Goal: Information Seeking & Learning: Learn about a topic

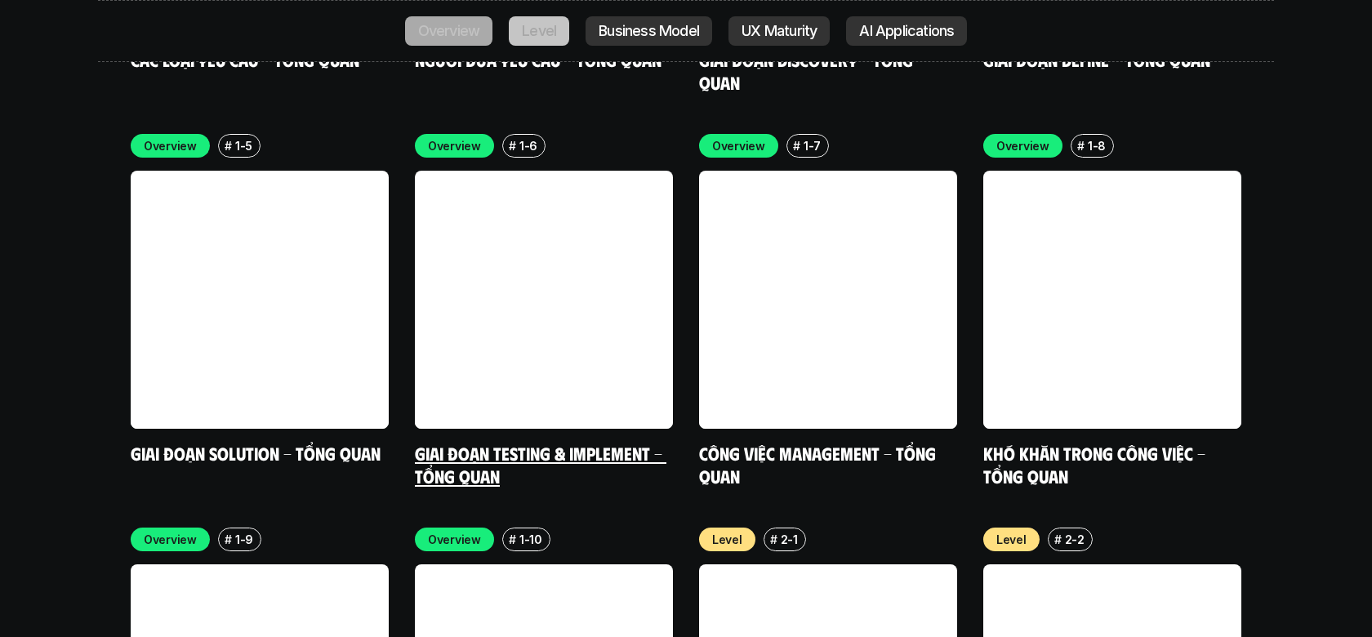
scroll to position [5180, 0]
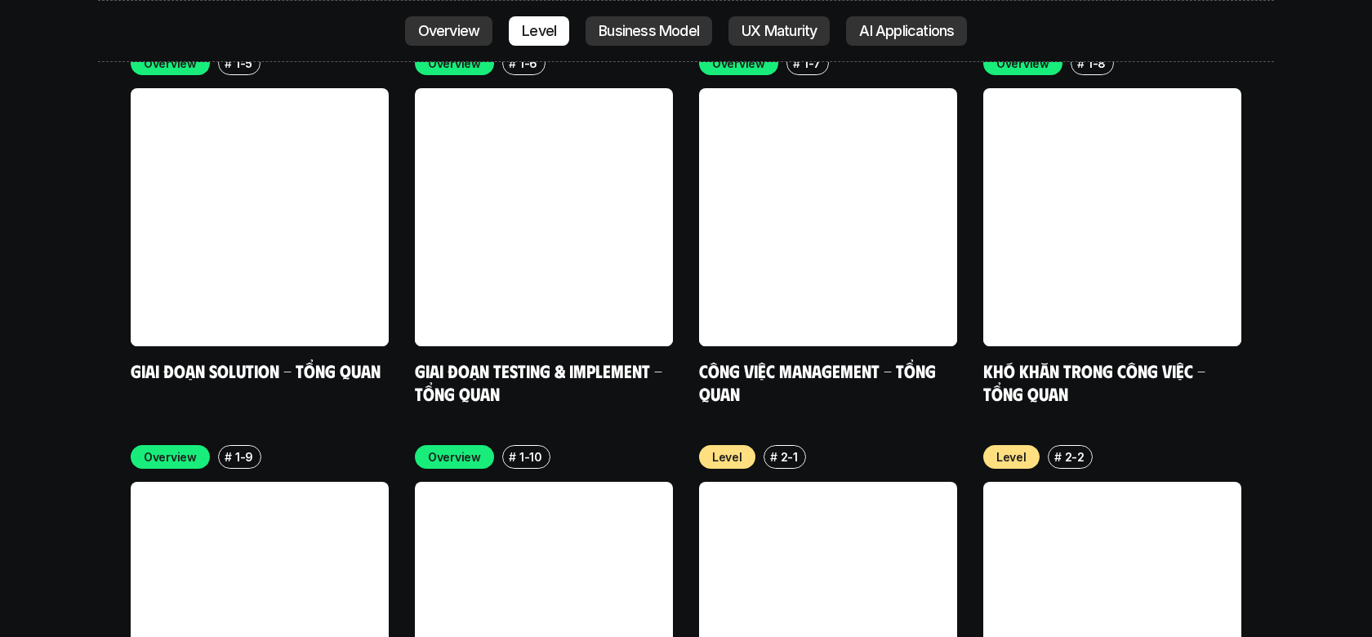
click at [536, 448] on p "1-10" at bounding box center [530, 456] width 23 height 17
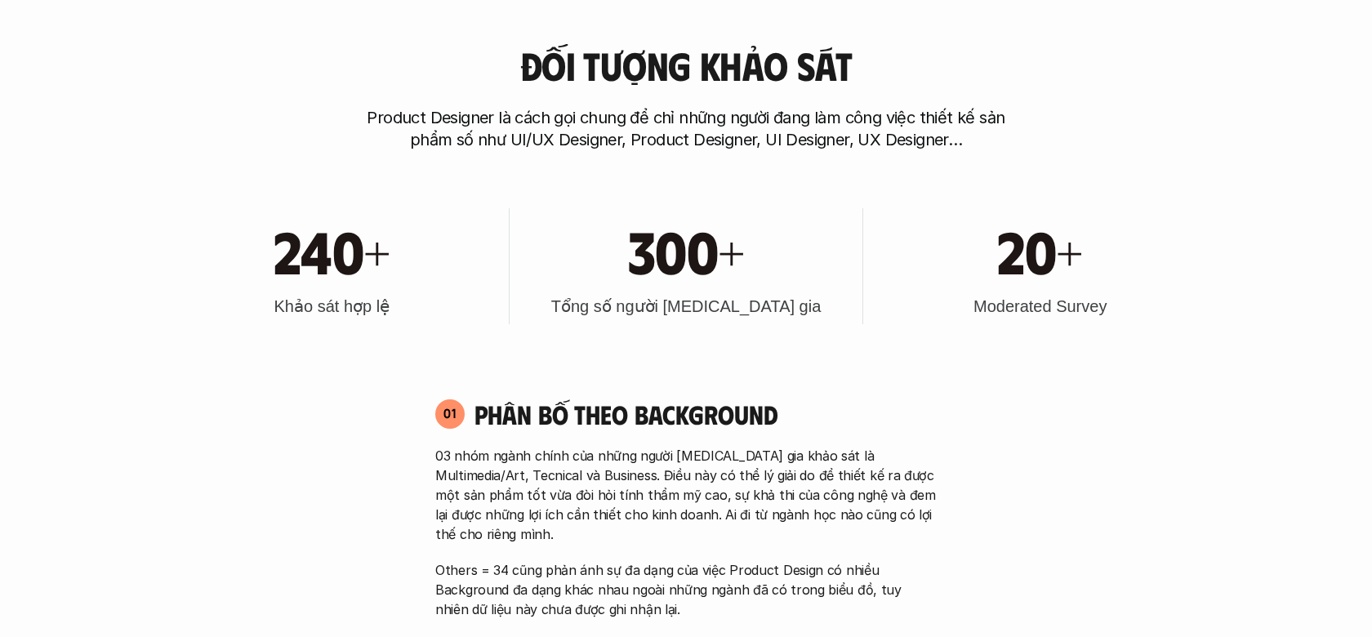
scroll to position [0, 0]
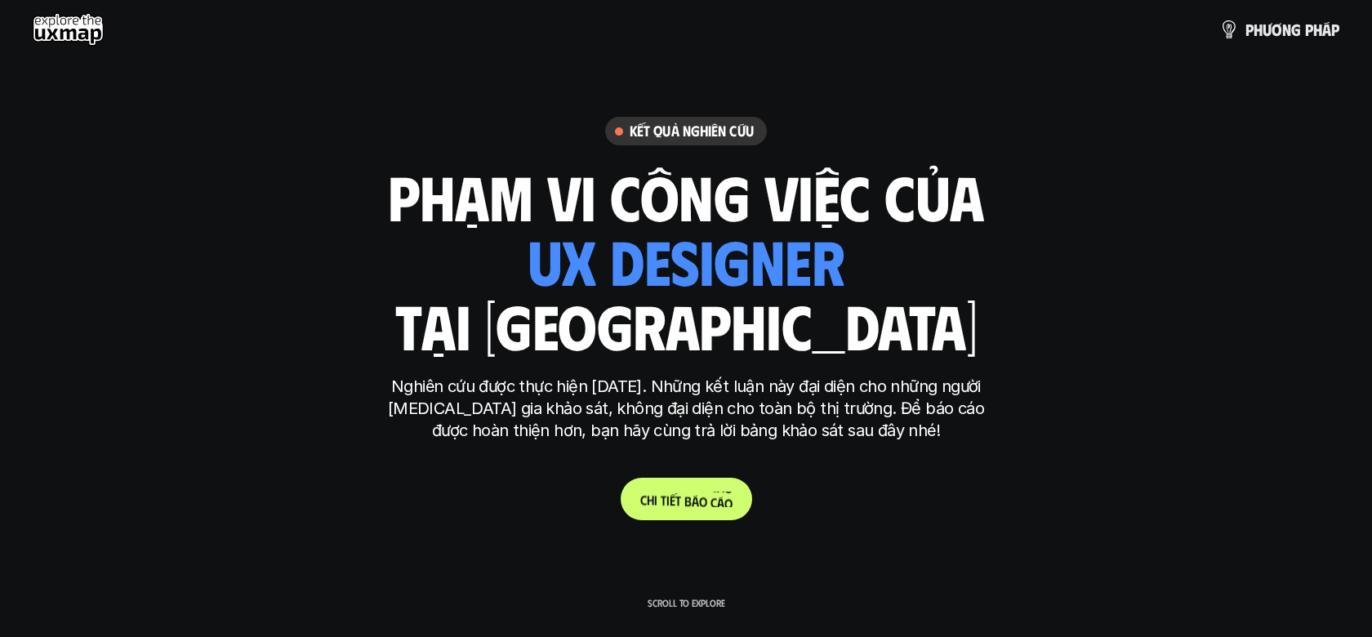
click at [702, 492] on p "C h i t i ế t b á o c á o" at bounding box center [686, 500] width 92 height 16
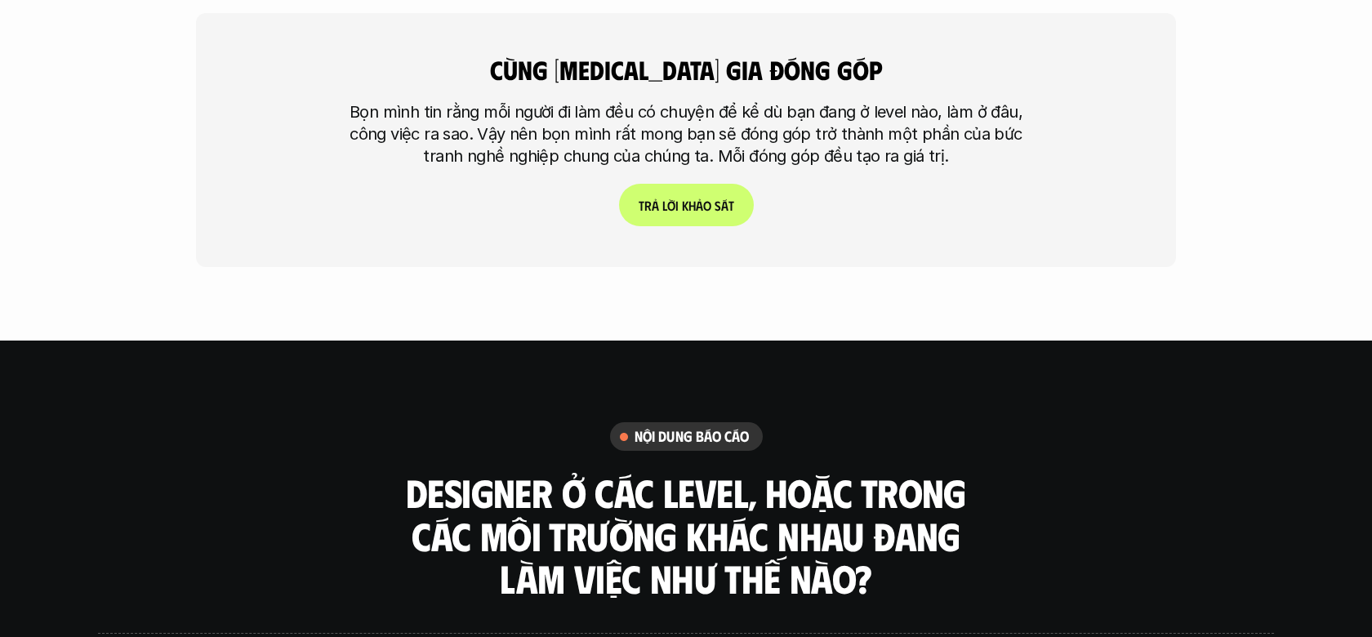
scroll to position [4328, 0]
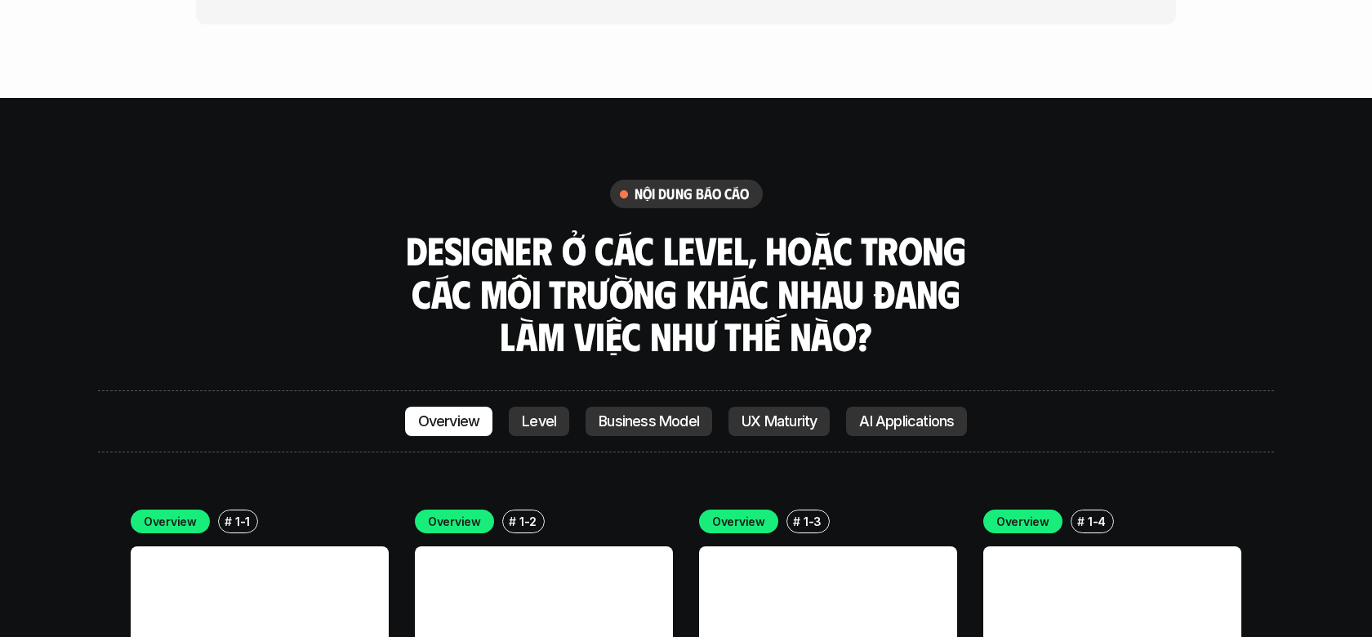
click at [537, 413] on p "Level" at bounding box center [539, 421] width 34 height 16
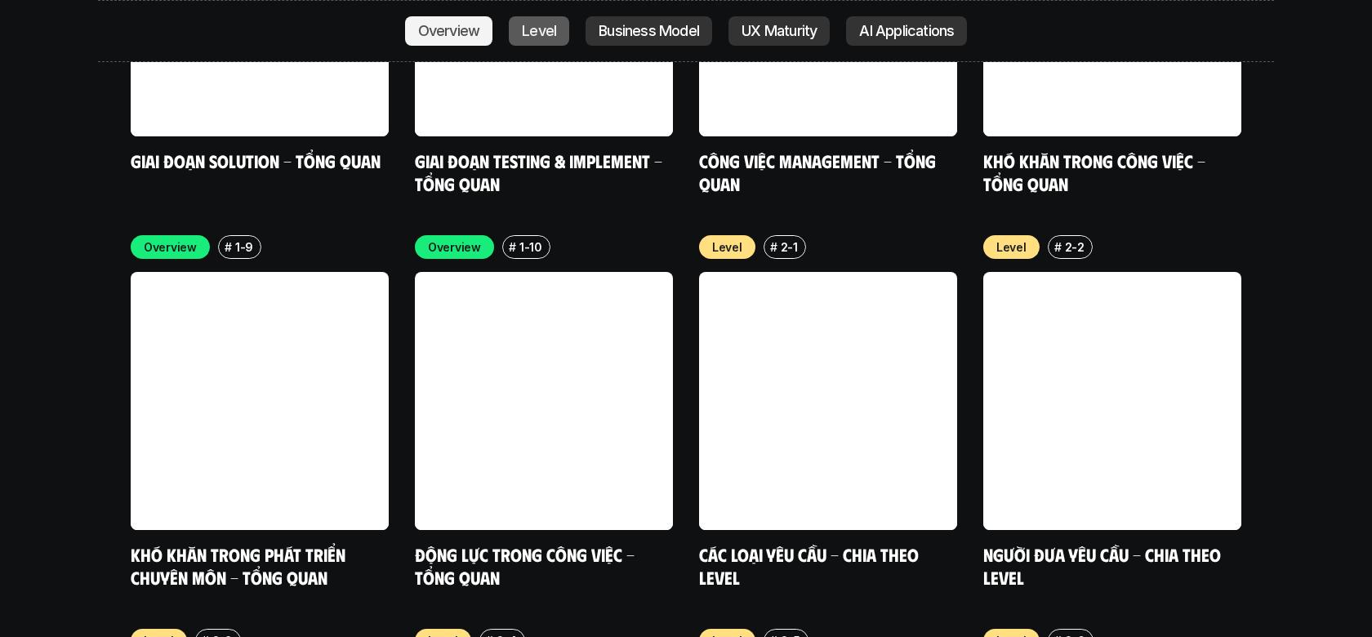
scroll to position [5454, 0]
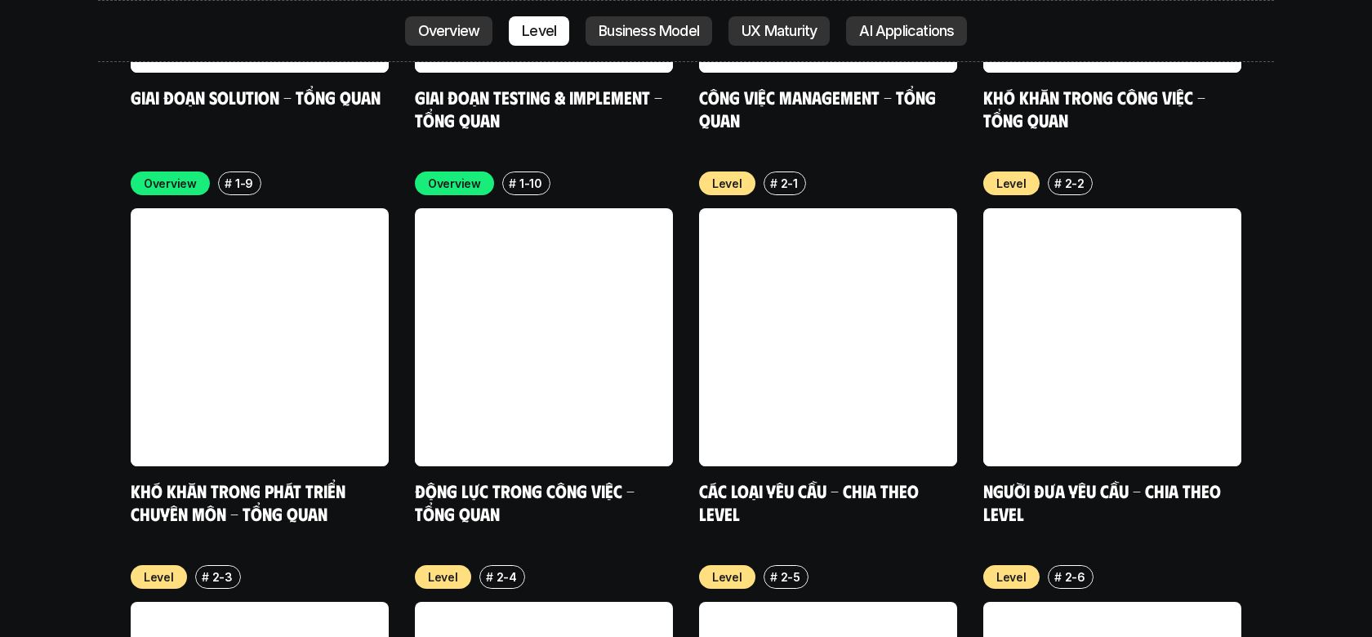
click at [332, 327] on link at bounding box center [260, 337] width 258 height 258
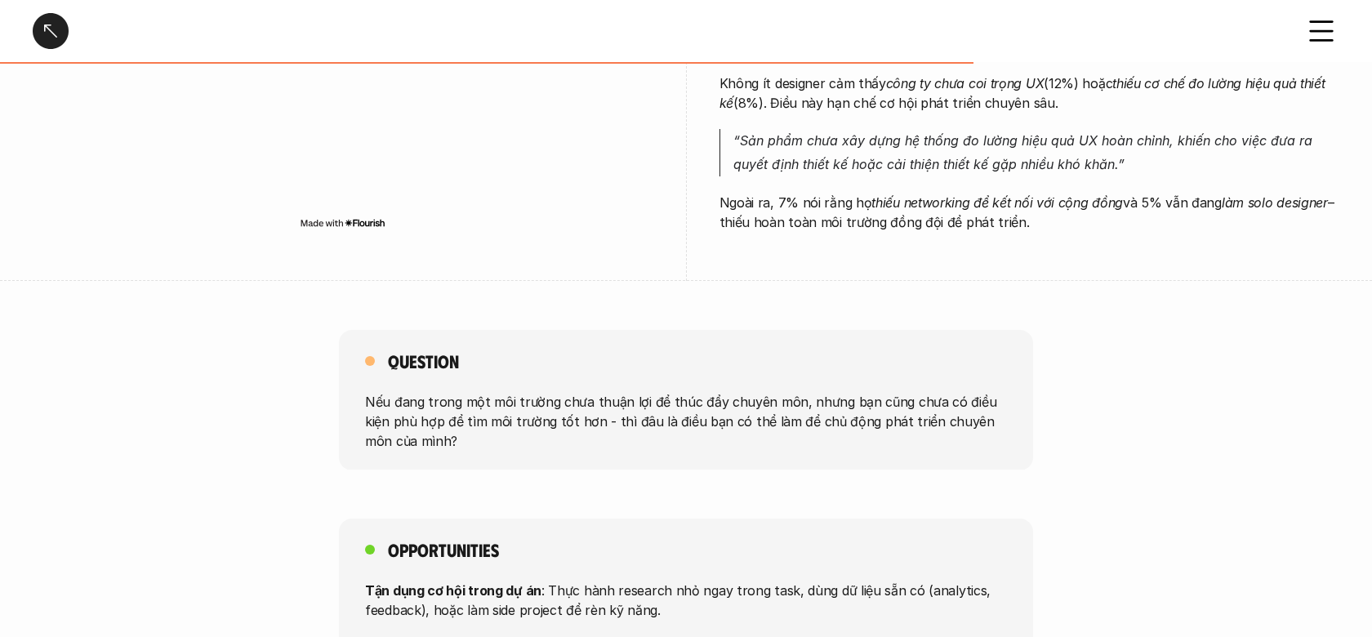
scroll to position [1105, 0]
